Goal: Find specific page/section: Find specific page/section

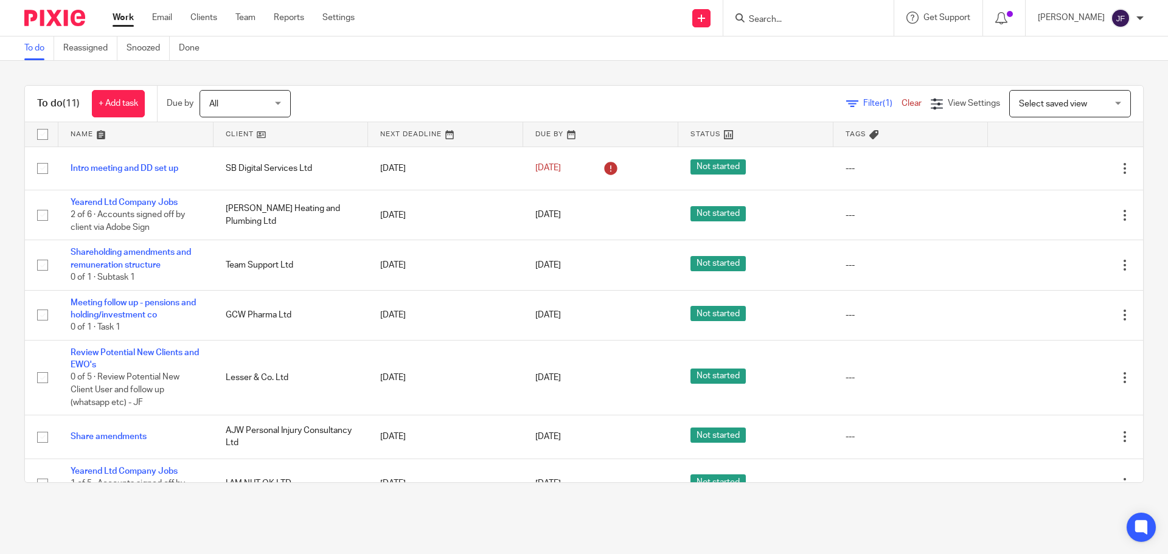
click at [774, 20] on input "Search" at bounding box center [803, 20] width 110 height 11
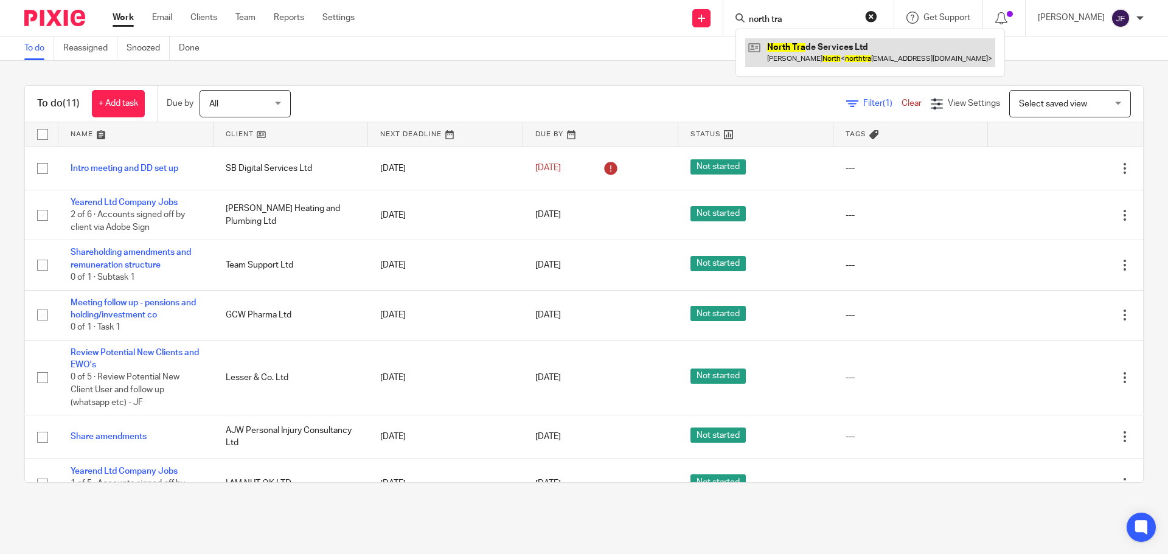
type input "north tra"
click at [784, 45] on link at bounding box center [870, 52] width 250 height 28
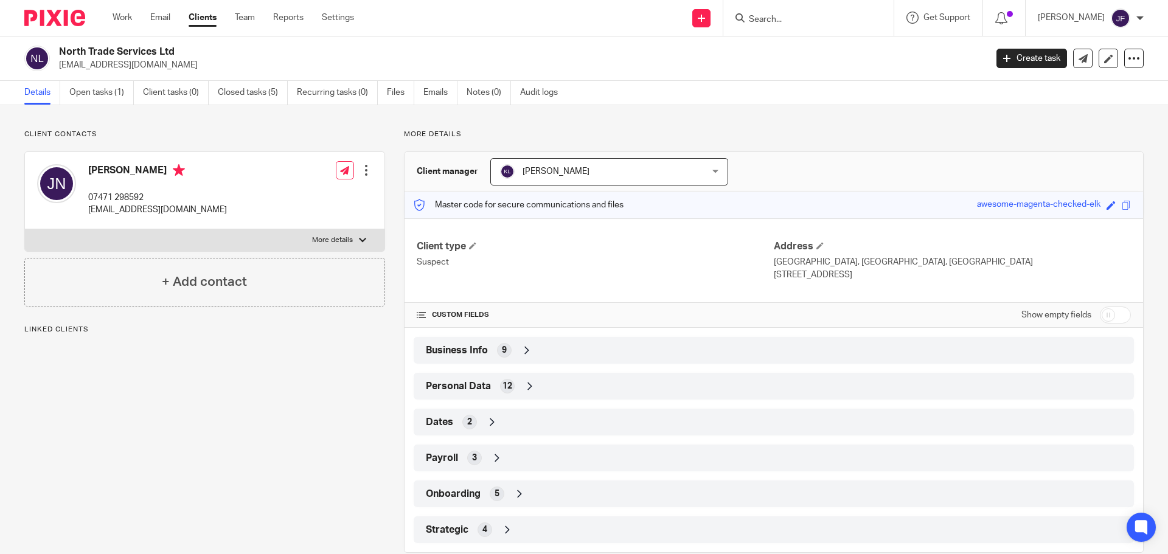
click at [449, 367] on div "Client type Suspect Address Nottingham Castle Marina, Castle Marina Road, Notti…" at bounding box center [774, 380] width 739 height 325
click at [465, 343] on div "Business Info 9" at bounding box center [774, 350] width 702 height 21
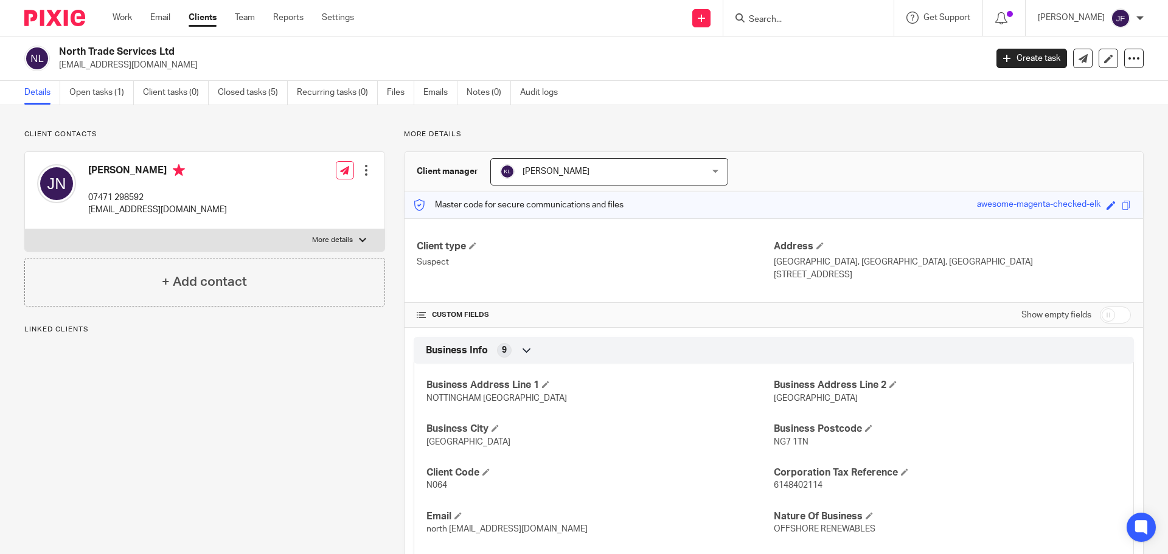
click at [465, 343] on div "Business Info 9" at bounding box center [774, 350] width 702 height 21
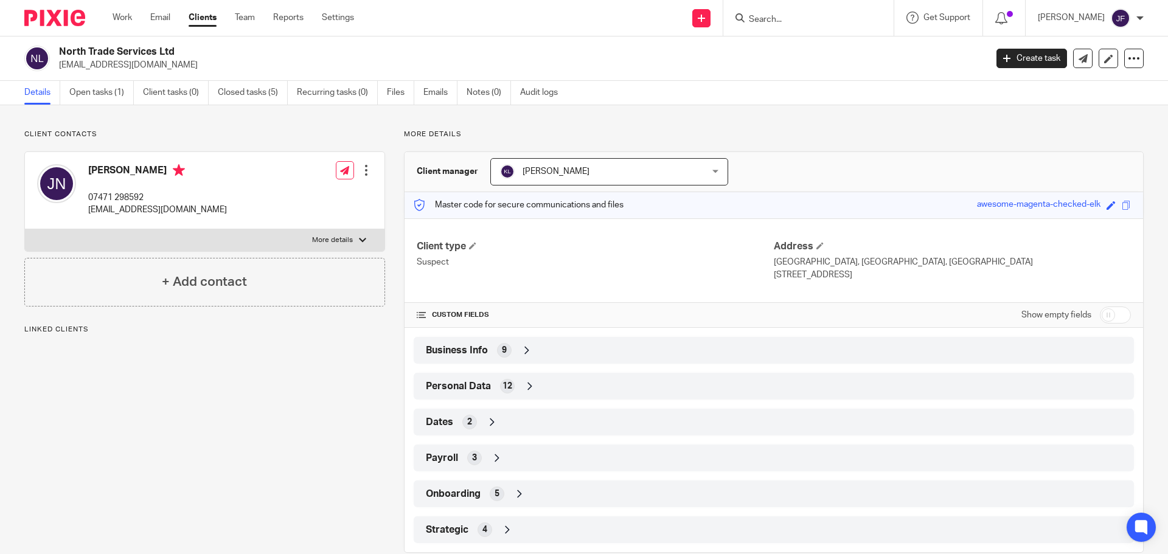
scroll to position [23, 0]
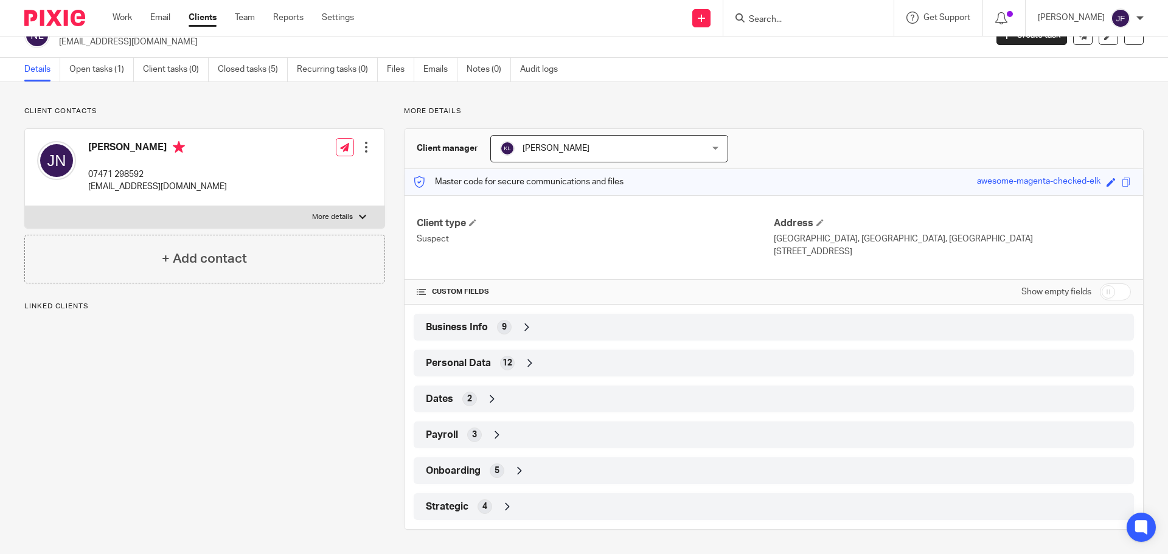
click at [486, 395] on icon at bounding box center [492, 399] width 12 height 12
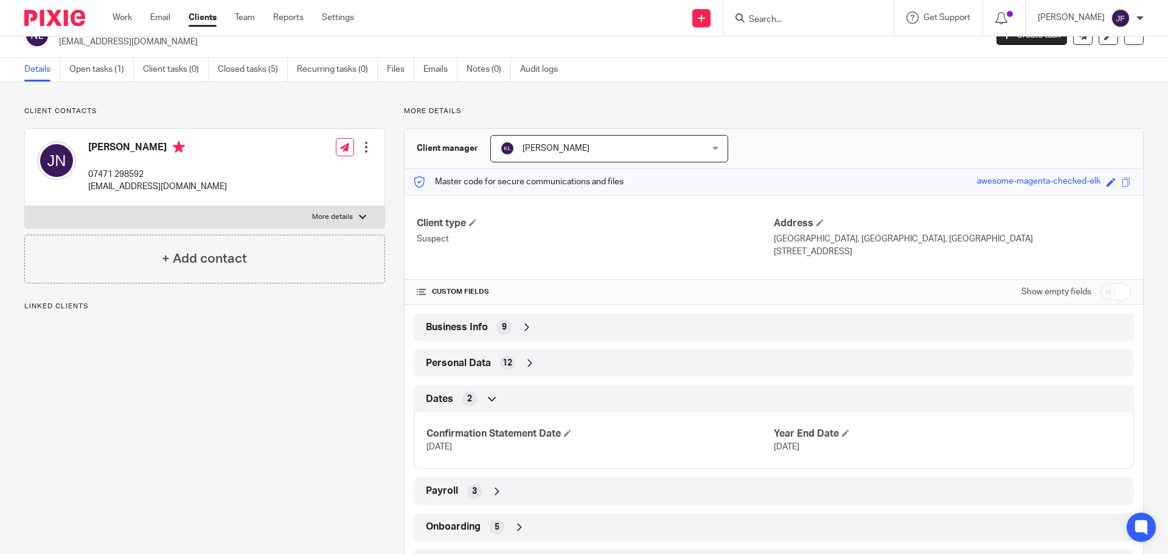
click at [486, 395] on icon at bounding box center [492, 399] width 12 height 12
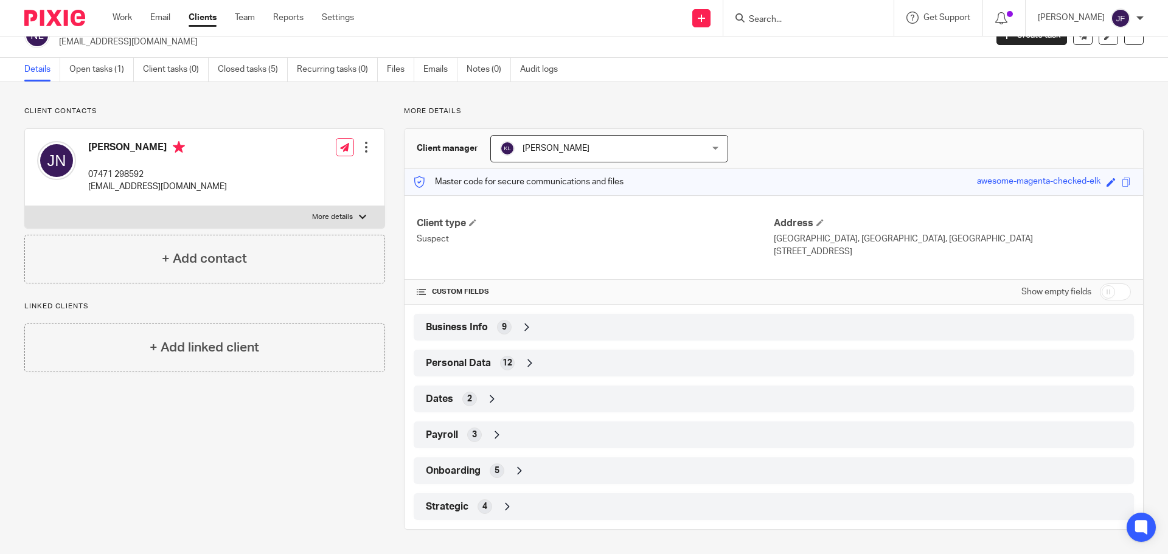
click at [510, 358] on div "Personal Data 12" at bounding box center [774, 363] width 702 height 21
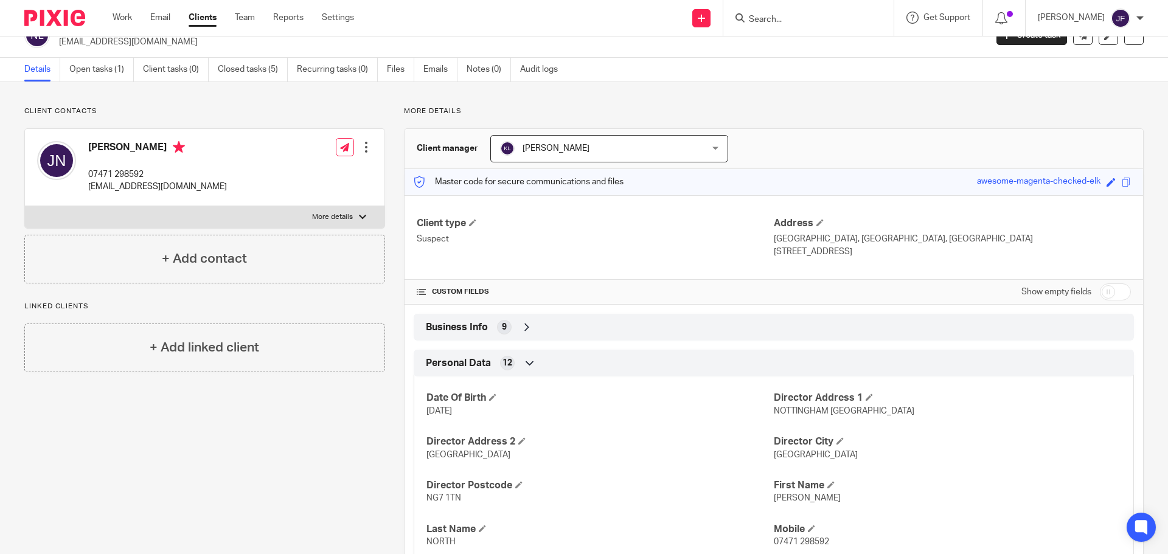
click at [510, 358] on div "Personal Data 12" at bounding box center [774, 363] width 702 height 21
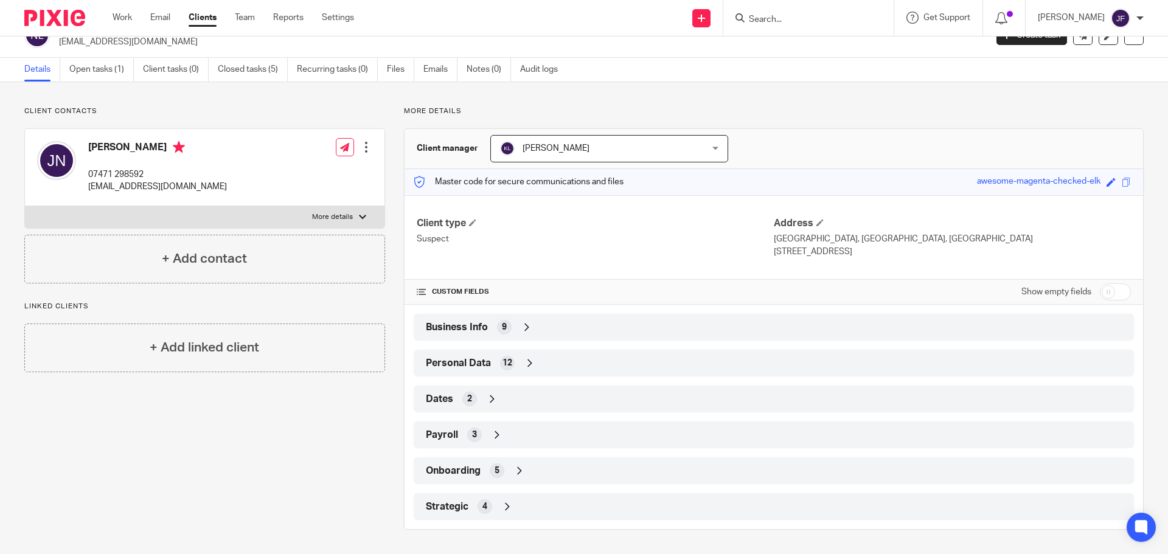
click at [489, 329] on div "Business Info 9" at bounding box center [774, 327] width 702 height 21
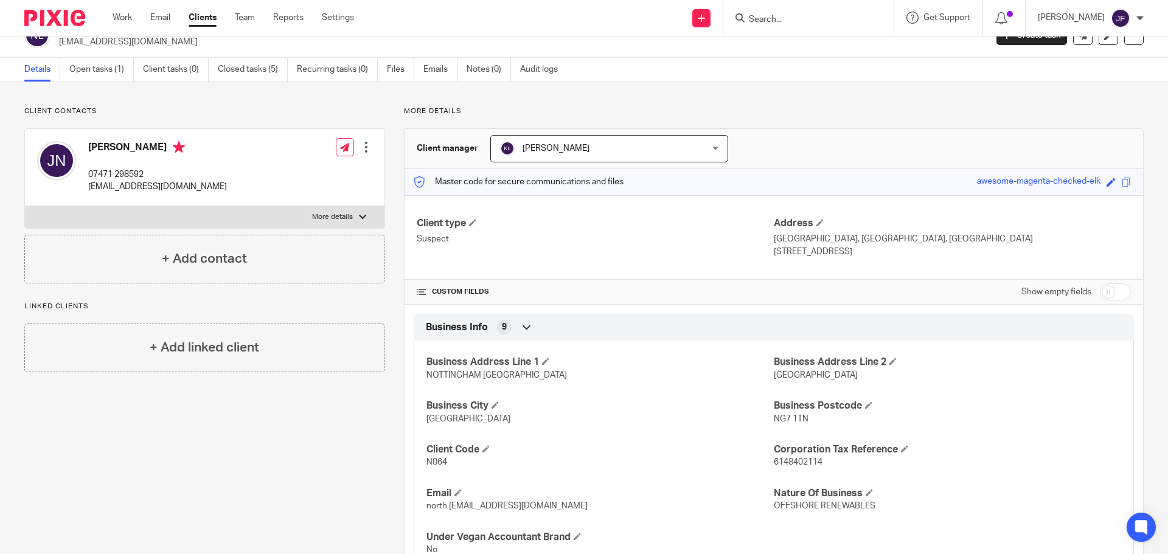
click at [489, 329] on div "Business Info 9" at bounding box center [774, 327] width 702 height 21
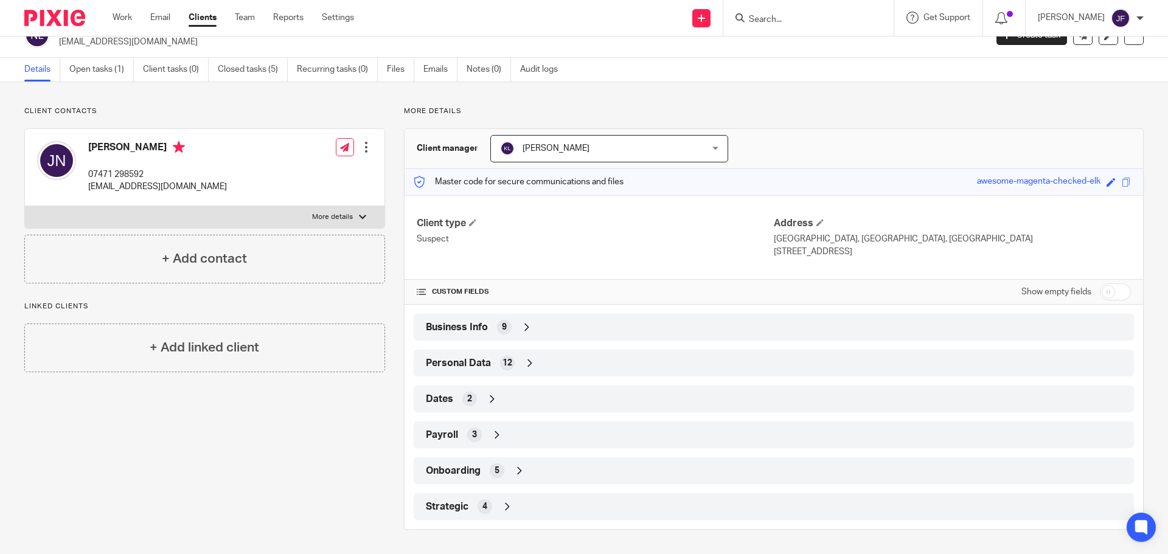
click at [1104, 293] on input "checkbox" at bounding box center [1115, 292] width 31 height 17
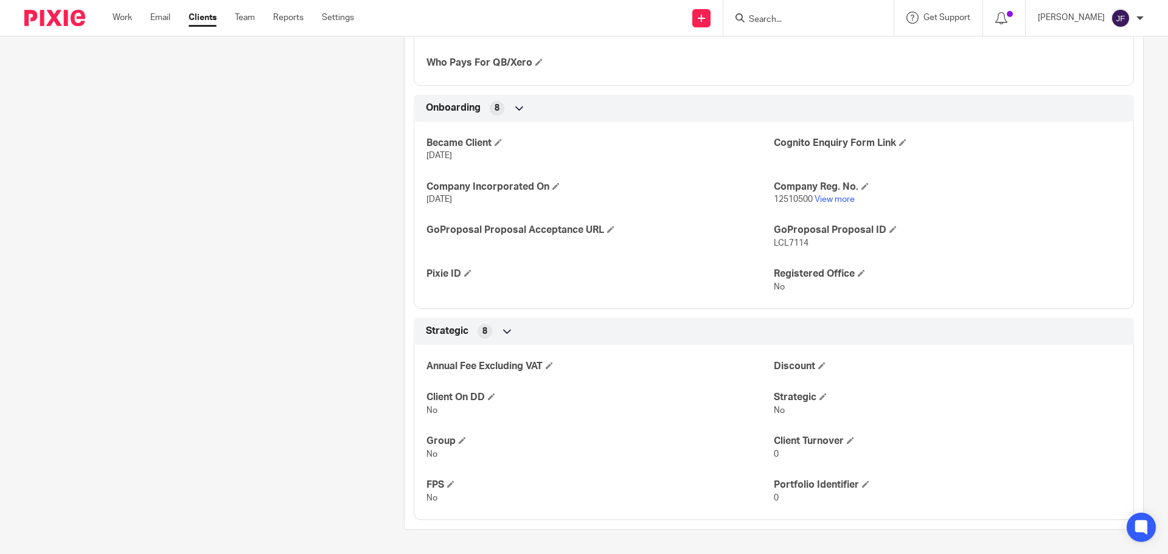
scroll to position [0, 0]
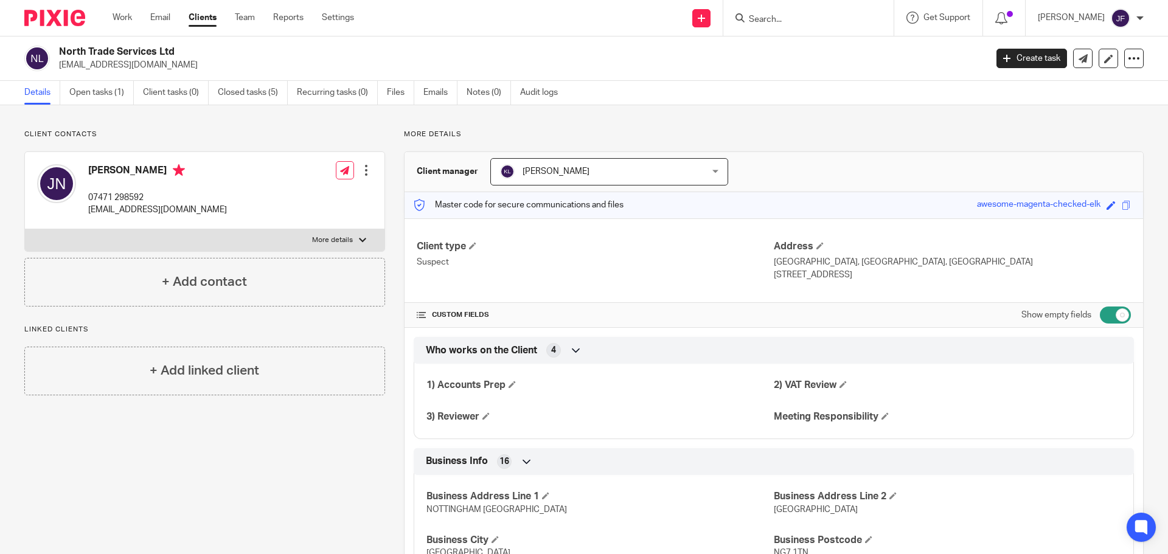
click at [1110, 316] on input "checkbox" at bounding box center [1115, 315] width 31 height 17
checkbox input "false"
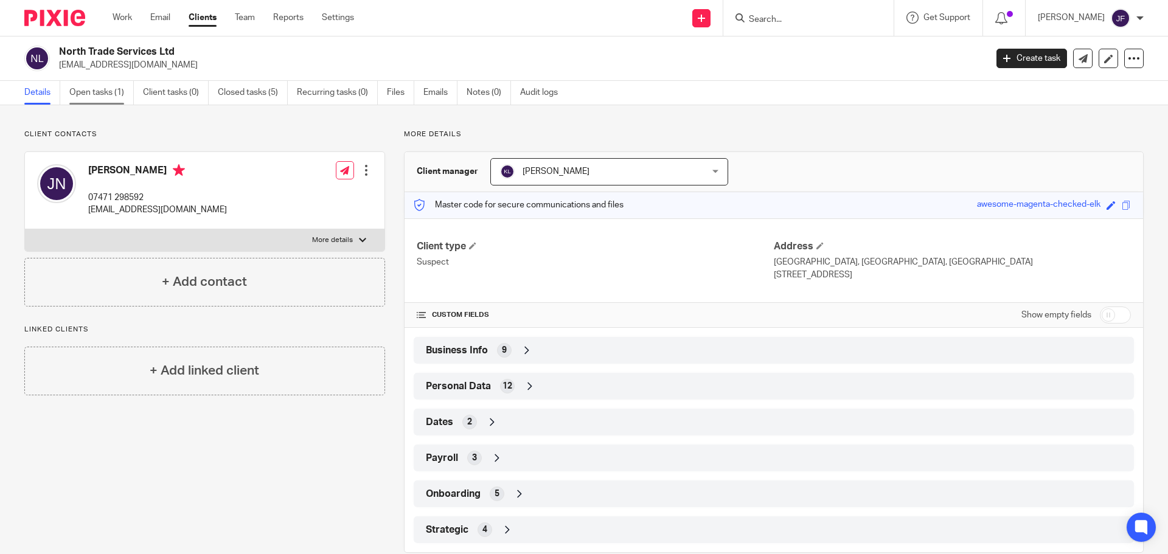
click at [107, 98] on link "Open tasks (1)" at bounding box center [101, 93] width 64 height 24
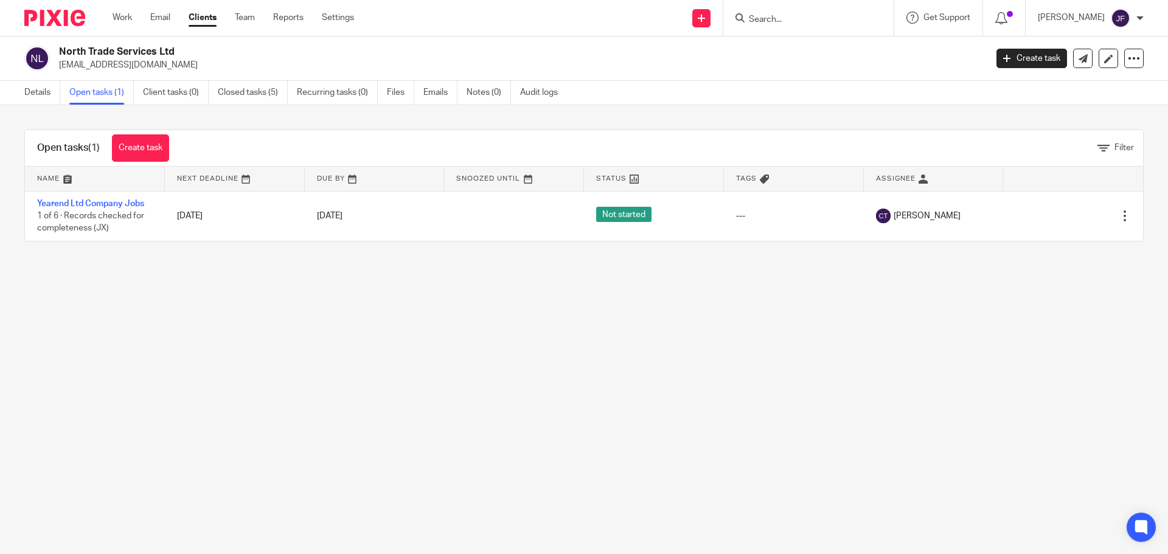
click at [37, 90] on link "Details" at bounding box center [42, 93] width 36 height 24
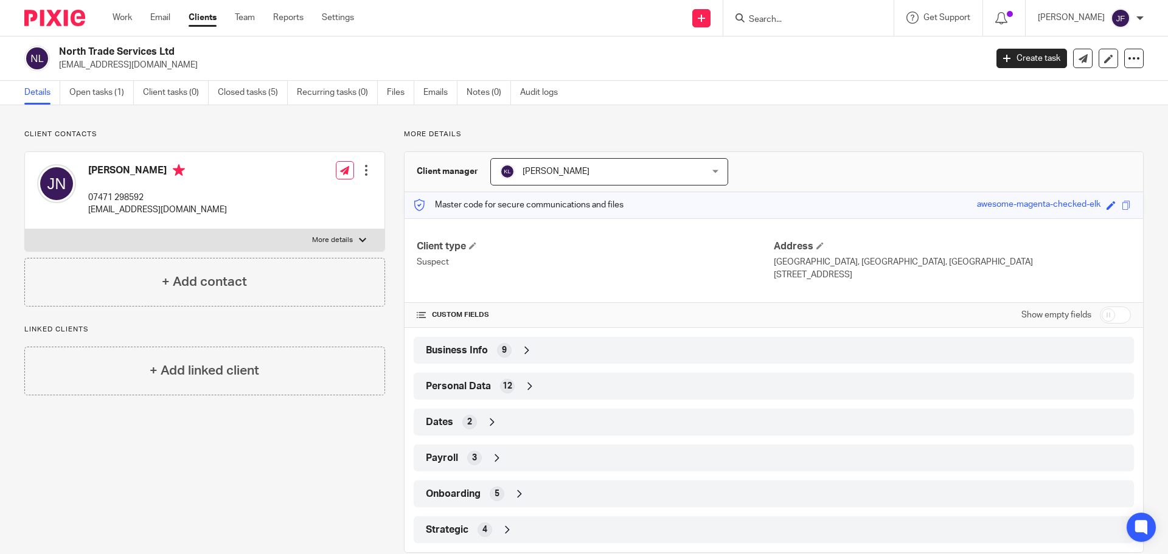
click at [68, 44] on div "North Trade Services Ltd northtradeservices1@gmail.com Create task Update from …" at bounding box center [584, 59] width 1168 height 44
click at [64, 37] on div "North Trade Services Ltd northtradeservices1@gmail.com Create task Update from …" at bounding box center [584, 59] width 1168 height 44
click at [63, 28] on div at bounding box center [50, 18] width 100 height 36
click at [63, 27] on div at bounding box center [50, 18] width 100 height 36
click at [59, 17] on img at bounding box center [54, 18] width 61 height 16
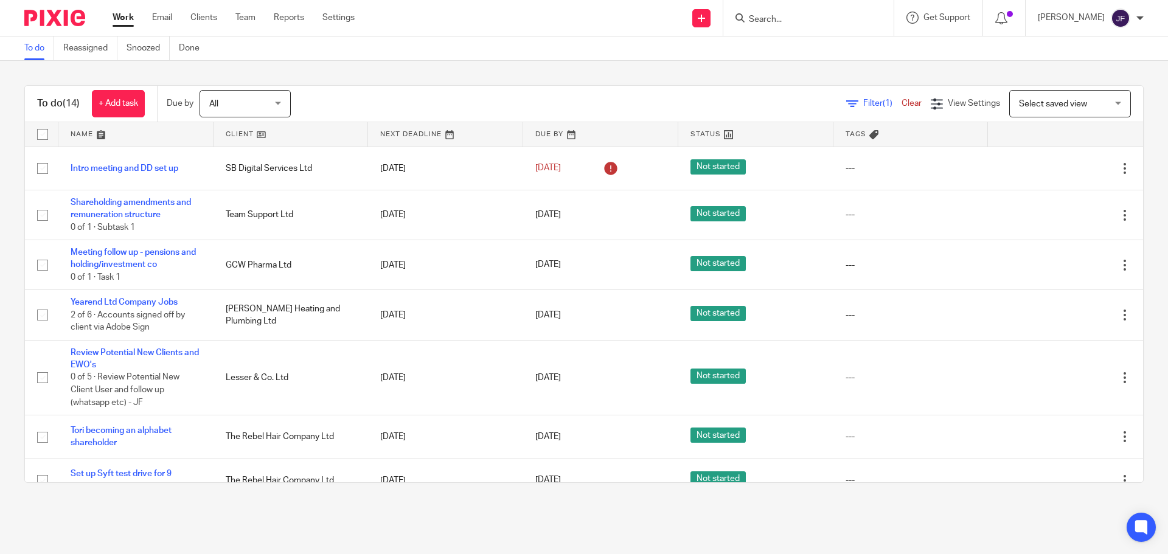
click at [779, 25] on input "Search" at bounding box center [803, 20] width 110 height 11
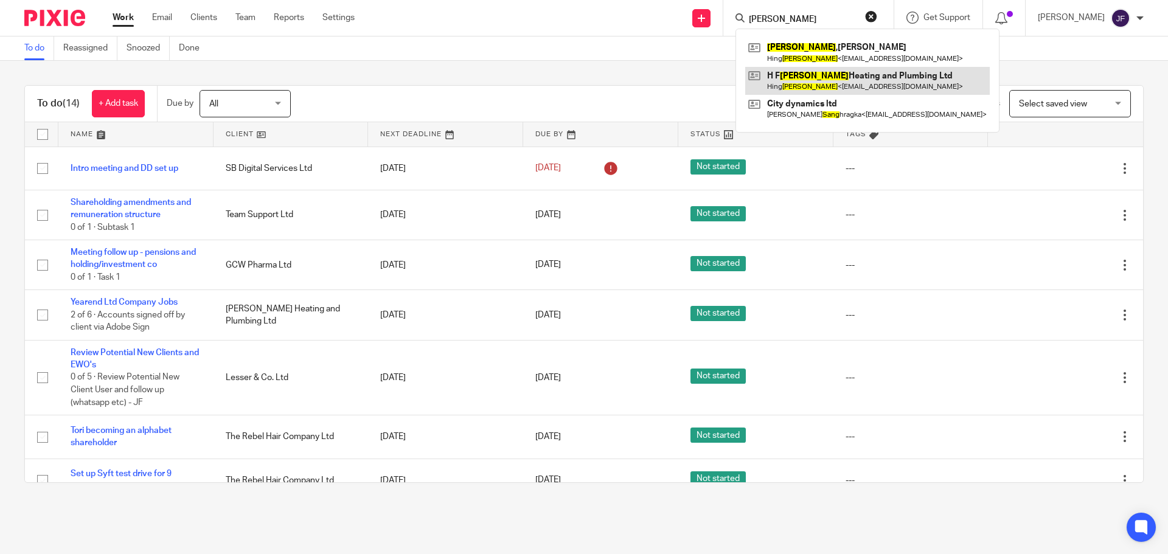
type input "[PERSON_NAME]"
click at [786, 74] on link at bounding box center [867, 81] width 245 height 28
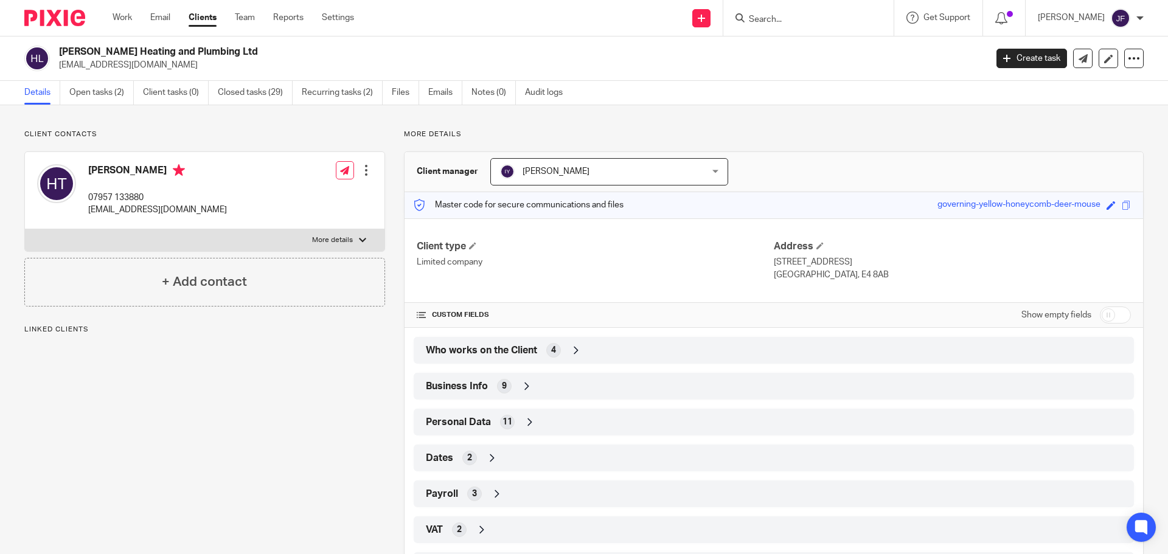
click at [587, 343] on div "Who works on the Client 4" at bounding box center [774, 350] width 702 height 21
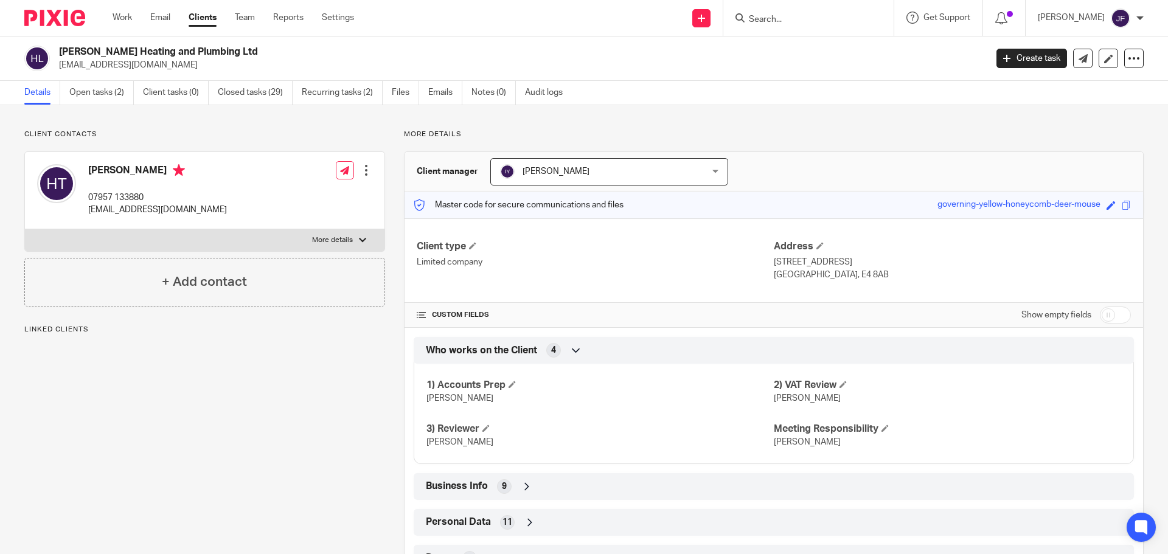
click at [587, 343] on div "Who works on the Client 4" at bounding box center [774, 350] width 702 height 21
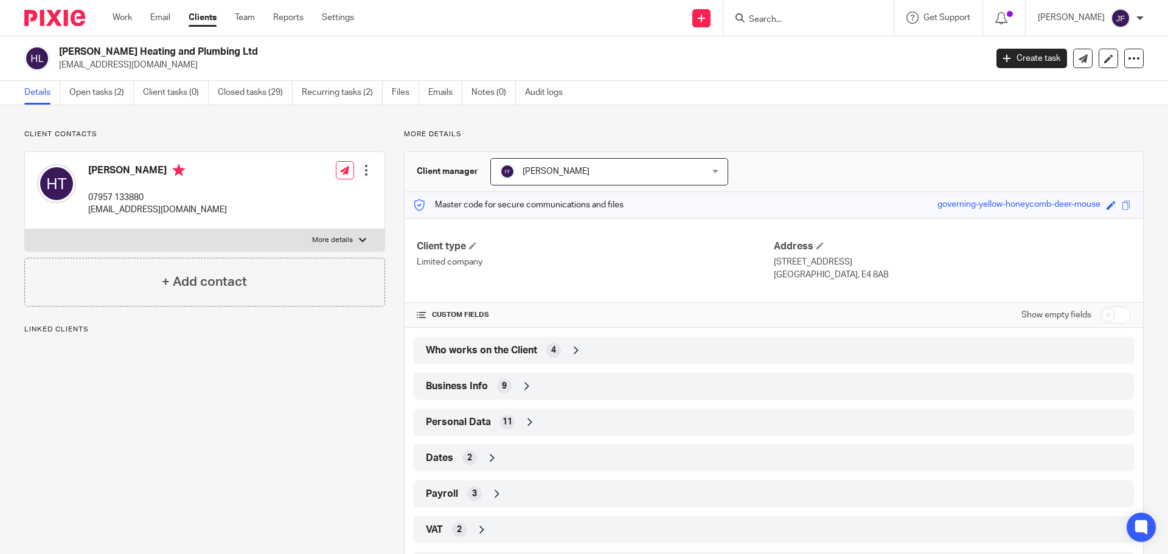
click at [57, 18] on img at bounding box center [54, 18] width 61 height 16
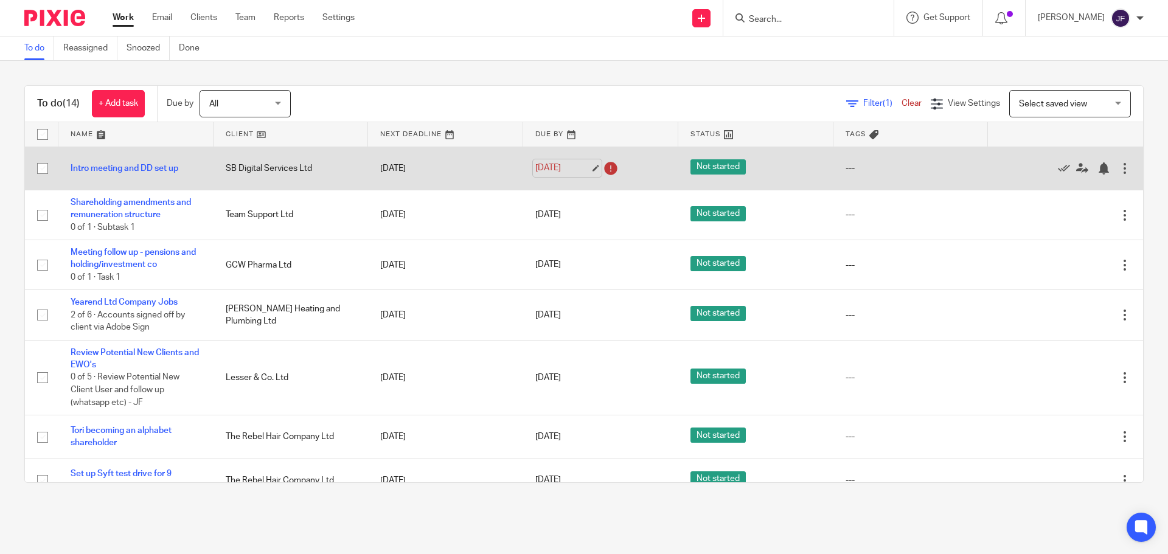
click at [540, 168] on link "[DATE]" at bounding box center [562, 168] width 55 height 13
